Goal: Information Seeking & Learning: Learn about a topic

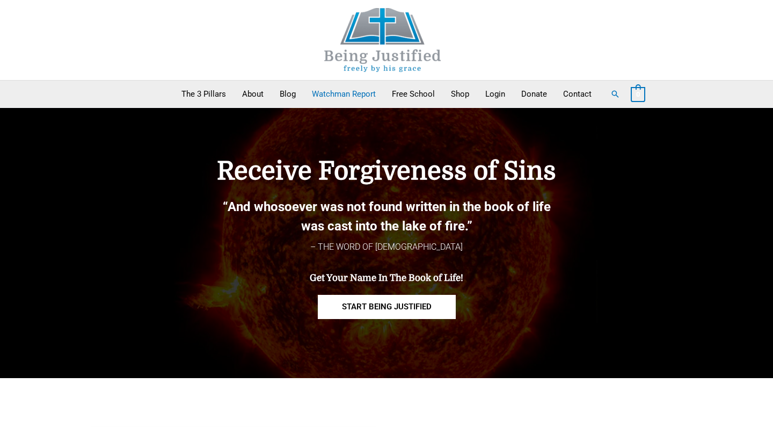
click at [334, 97] on link "Watchman Report" at bounding box center [344, 93] width 80 height 27
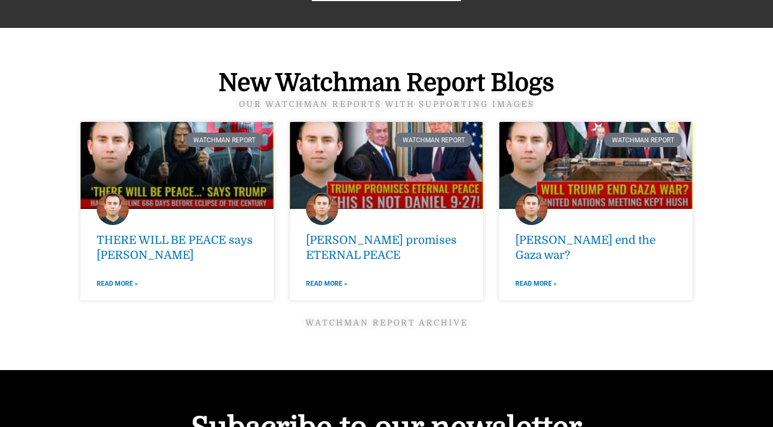
scroll to position [1391, 0]
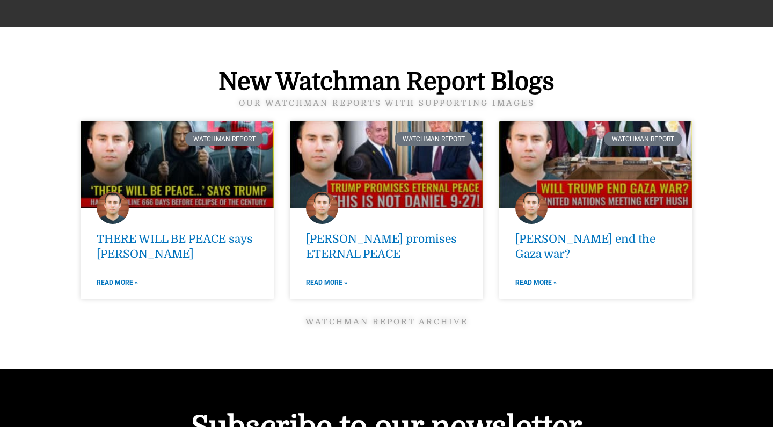
click at [331, 323] on link "Watchman Report ARCHIVE" at bounding box center [386, 322] width 163 height 10
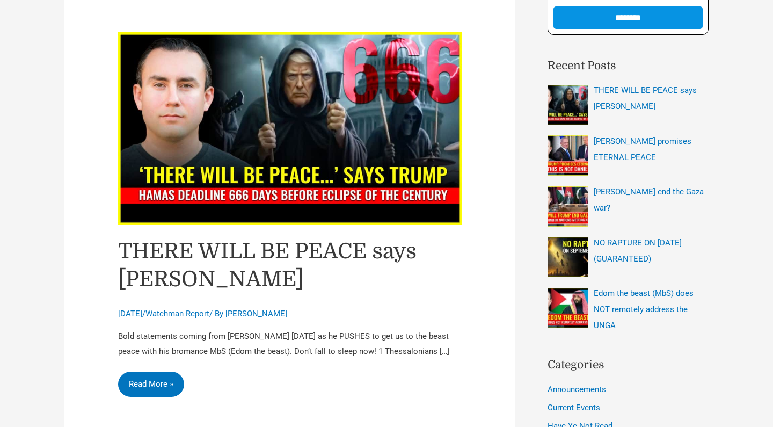
scroll to position [273, 0]
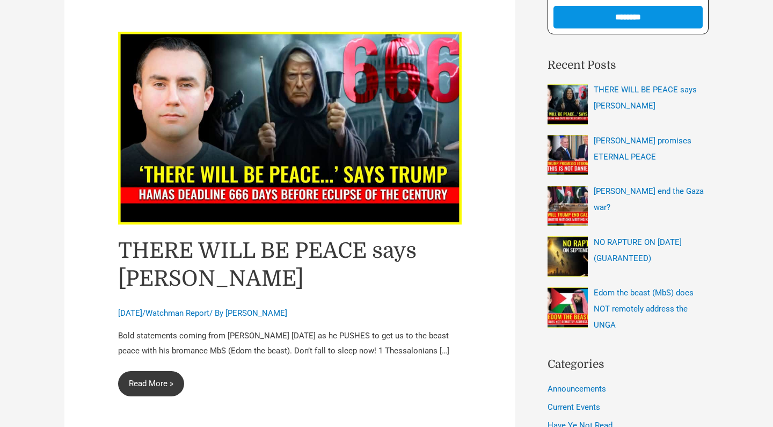
click at [165, 393] on link "THERE WILL BE PEACE says Trump Read More »" at bounding box center [151, 384] width 66 height 26
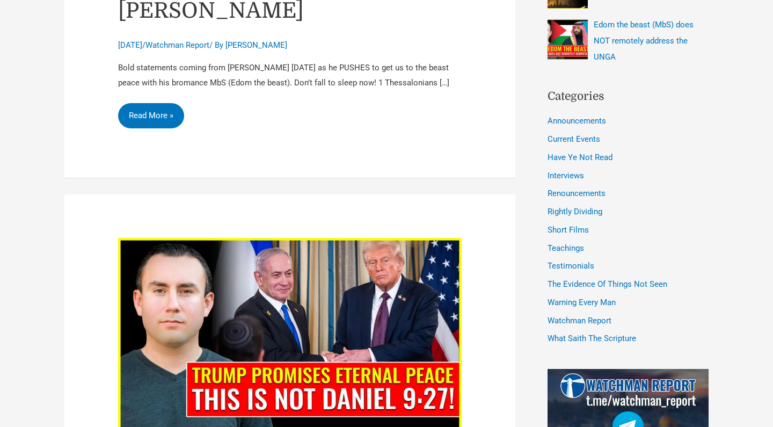
scroll to position [540, 0]
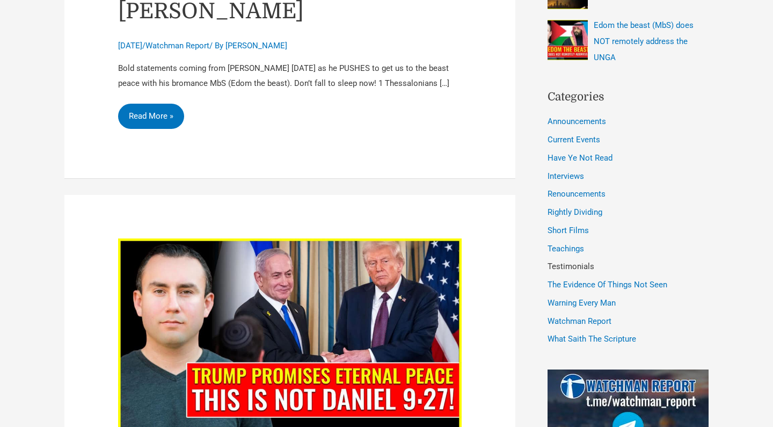
click at [554, 262] on link "Testimonials" at bounding box center [570, 266] width 47 height 10
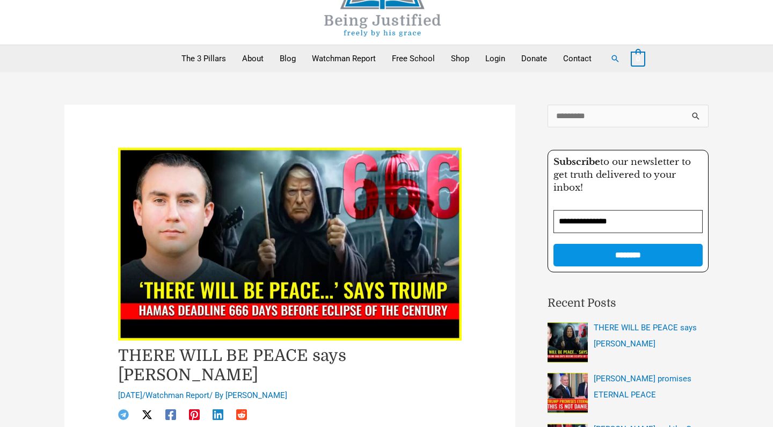
scroll to position [35, 0]
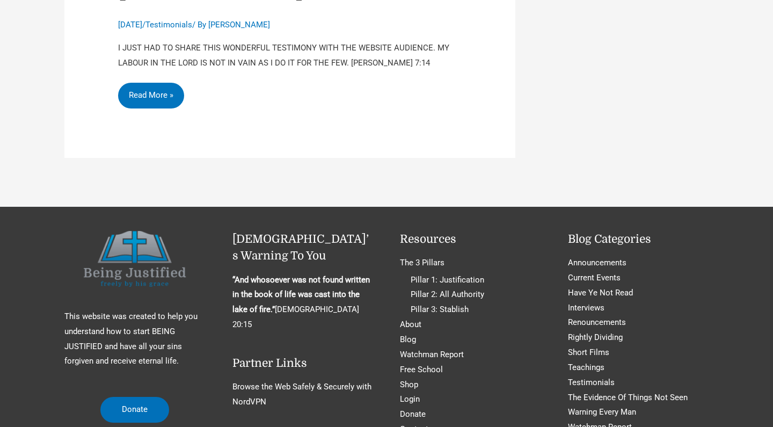
scroll to position [2010, 0]
